Goal: Manage account settings

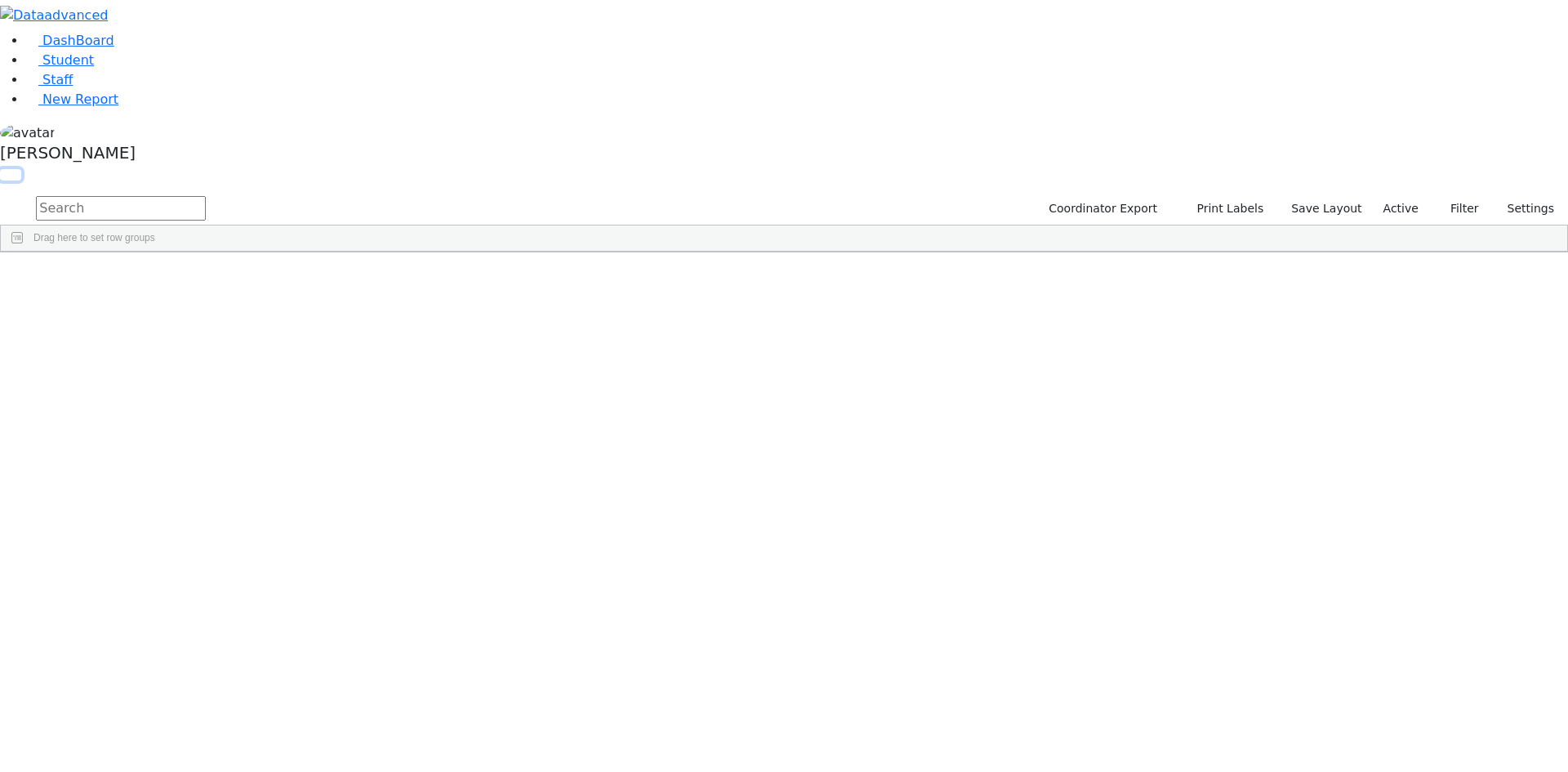
click at [21, 169] on button "button" at bounding box center [10, 174] width 21 height 11
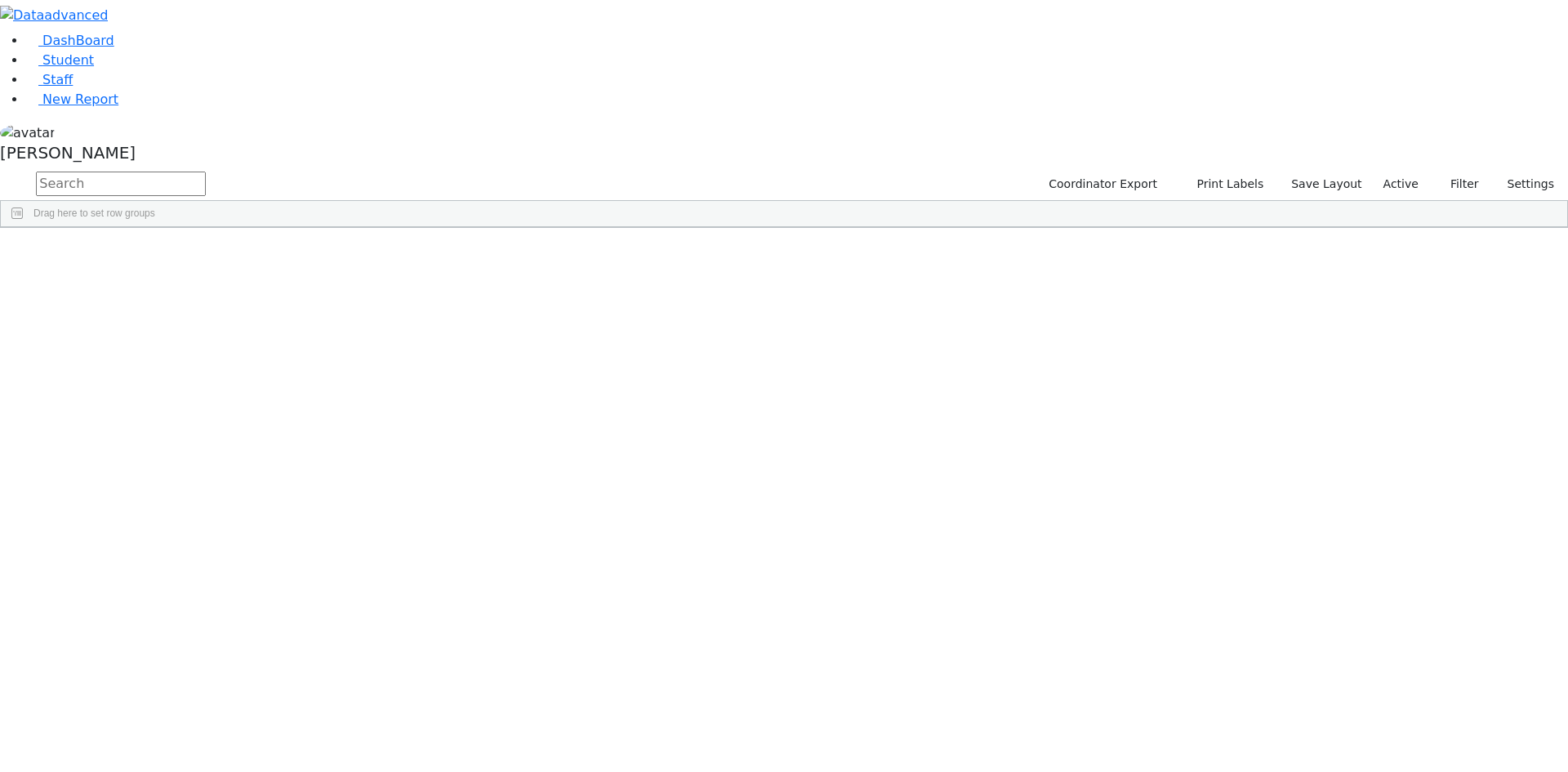
click at [1330, 235] on span at bounding box center [1323, 240] width 13 height 13
click at [1240, 239] on span "filter" at bounding box center [1233, 242] width 13 height 13
click at [1200, 335] on input "checkbox" at bounding box center [1193, 335] width 13 height 13
click at [1200, 390] on input "checkbox" at bounding box center [1193, 391] width 13 height 13
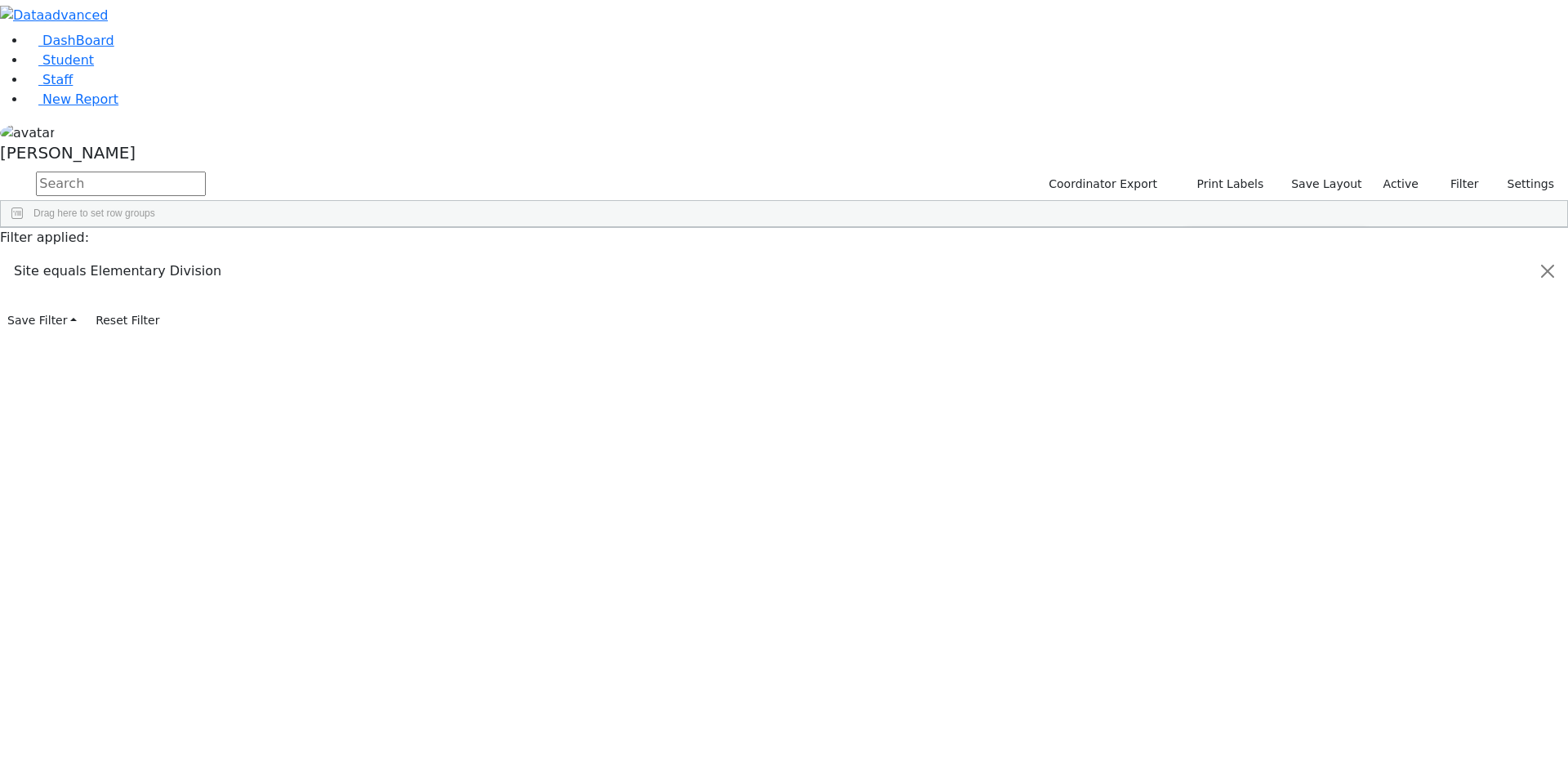
scroll to position [164, 0]
click at [1200, 385] on input "checkbox" at bounding box center [1193, 388] width 13 height 13
click at [1200, 402] on input "checkbox" at bounding box center [1193, 407] width 13 height 13
click at [1200, 422] on input "checkbox" at bounding box center [1193, 427] width 13 height 13
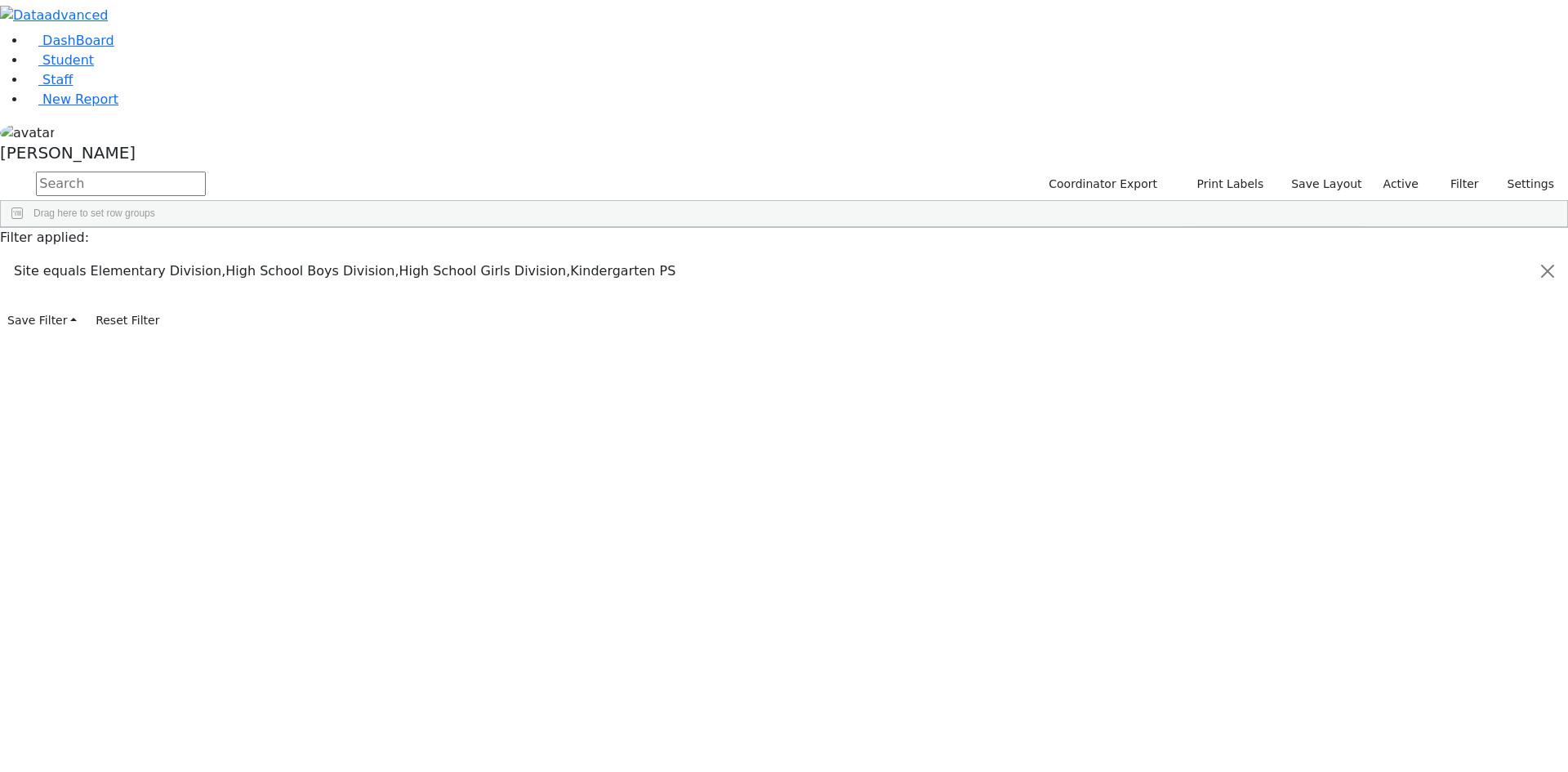
click at [1200, 378] on input "checkbox" at bounding box center [1193, 381] width 13 height 13
drag, startPoint x: 1319, startPoint y: 80, endPoint x: 1383, endPoint y: 35, distance: 78.2
click at [0, 0] on div "Students 188 A 24 K 24 W 24 A 24 K 24 W 24 A" at bounding box center [0, 0] width 0 height 0
click at [156, 163] on h5 "[PERSON_NAME]" at bounding box center [784, 152] width 1568 height 19
click at [239, 130] on link "Sign Out" at bounding box center [229, 117] width 129 height 26
